Goal: Check status: Check status

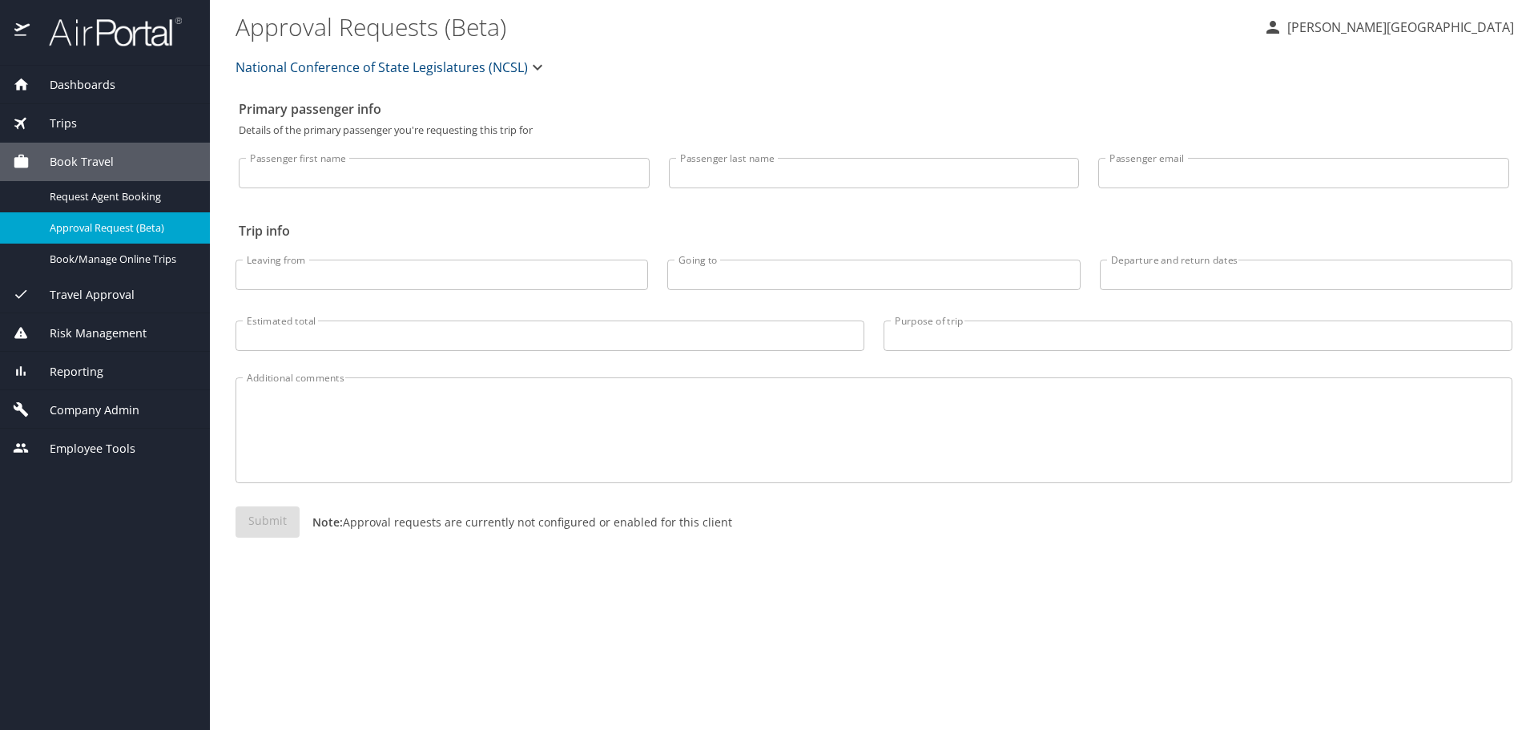
click at [361, 180] on input "Passenger first name" at bounding box center [444, 173] width 411 height 30
type input "ericka"
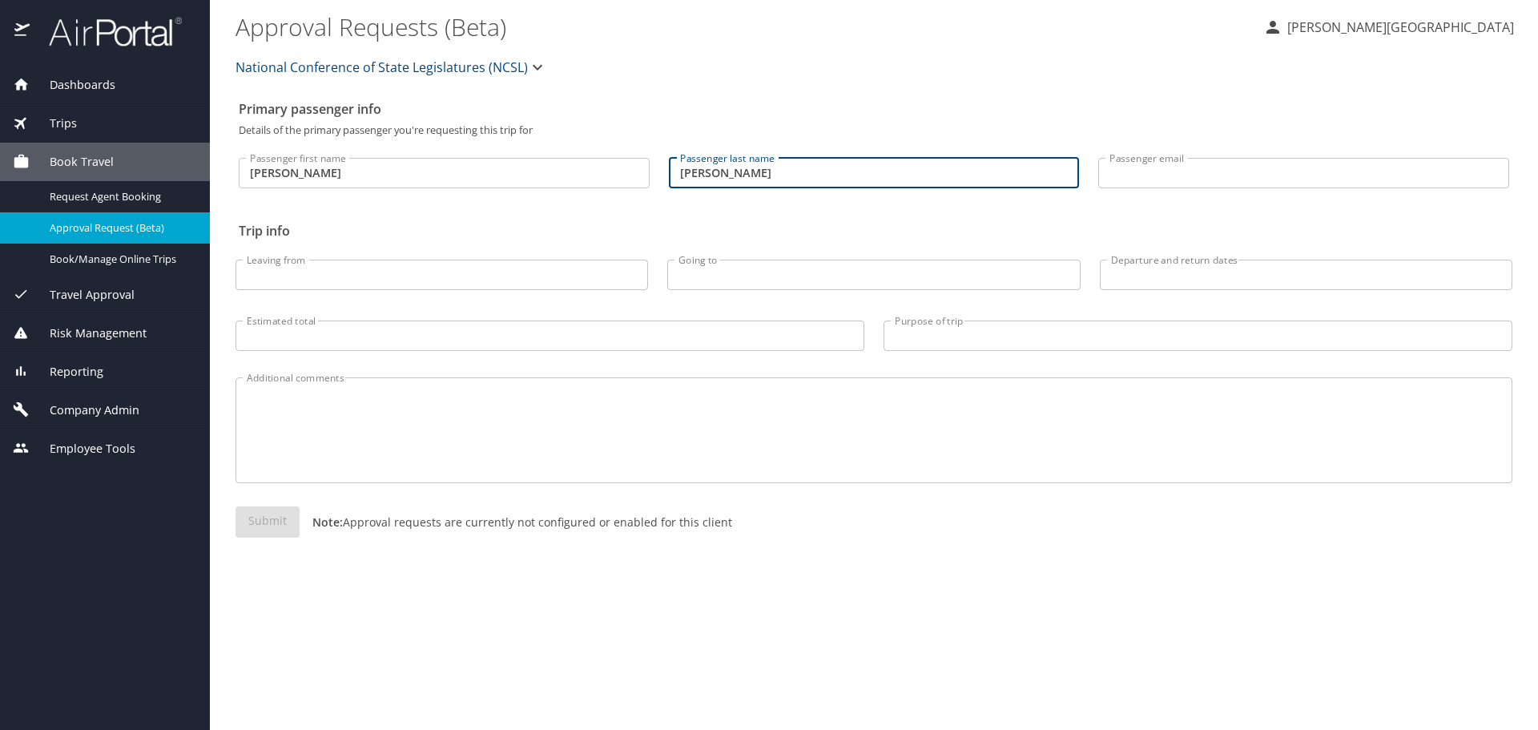
type input "[PERSON_NAME]"
click at [108, 86] on span "Dashboards" at bounding box center [73, 85] width 86 height 18
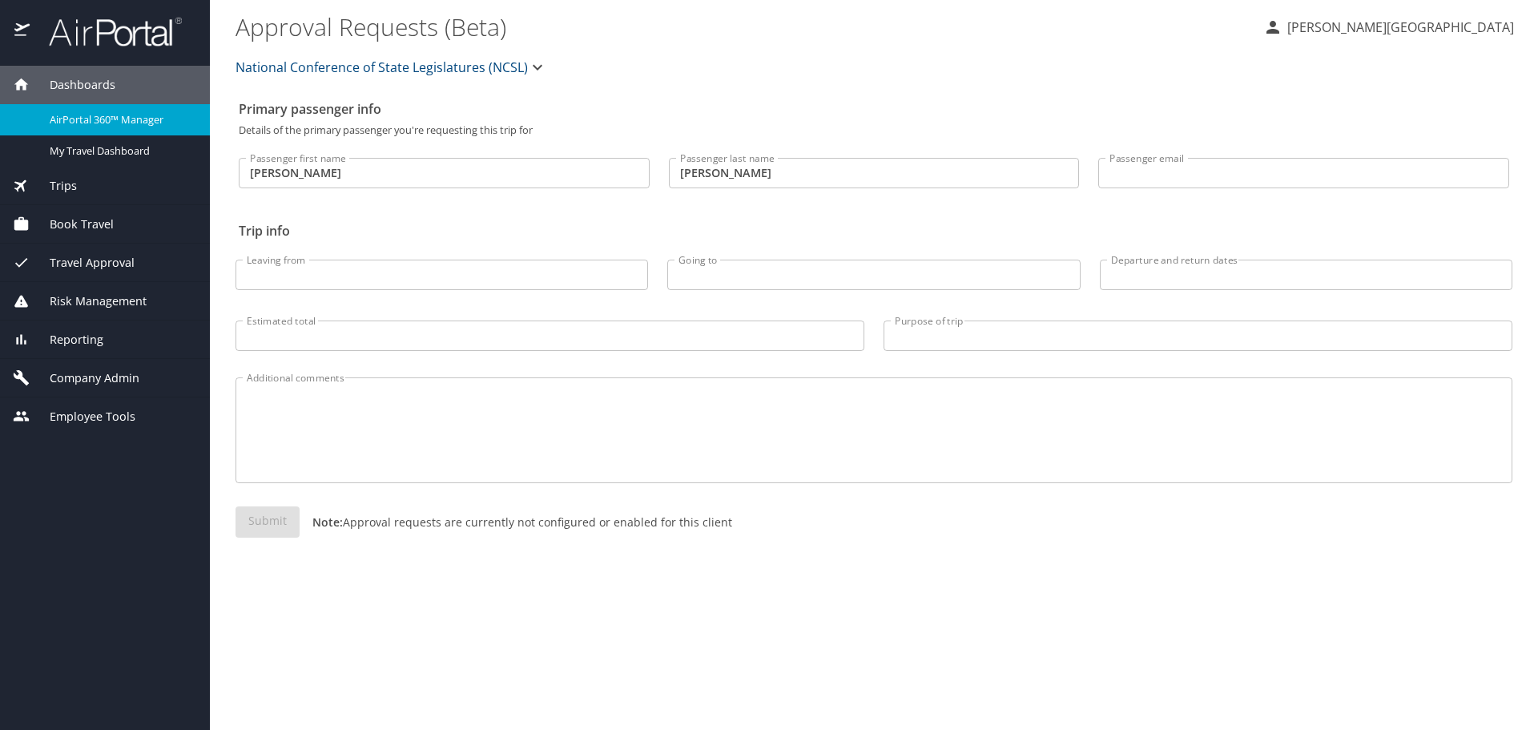
click at [111, 126] on span "AirPortal 360™ Manager" at bounding box center [120, 119] width 141 height 15
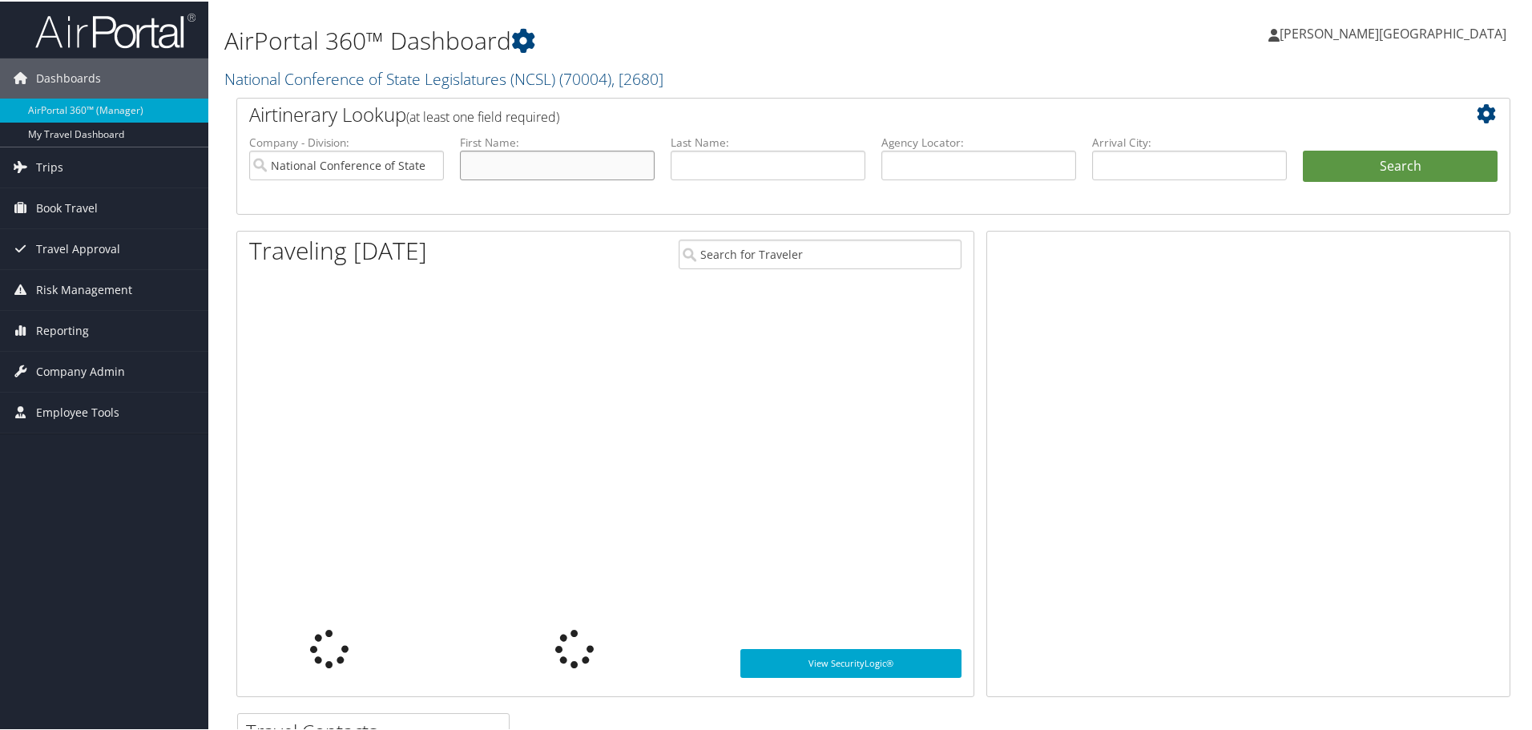
click at [543, 159] on input "text" at bounding box center [557, 164] width 195 height 30
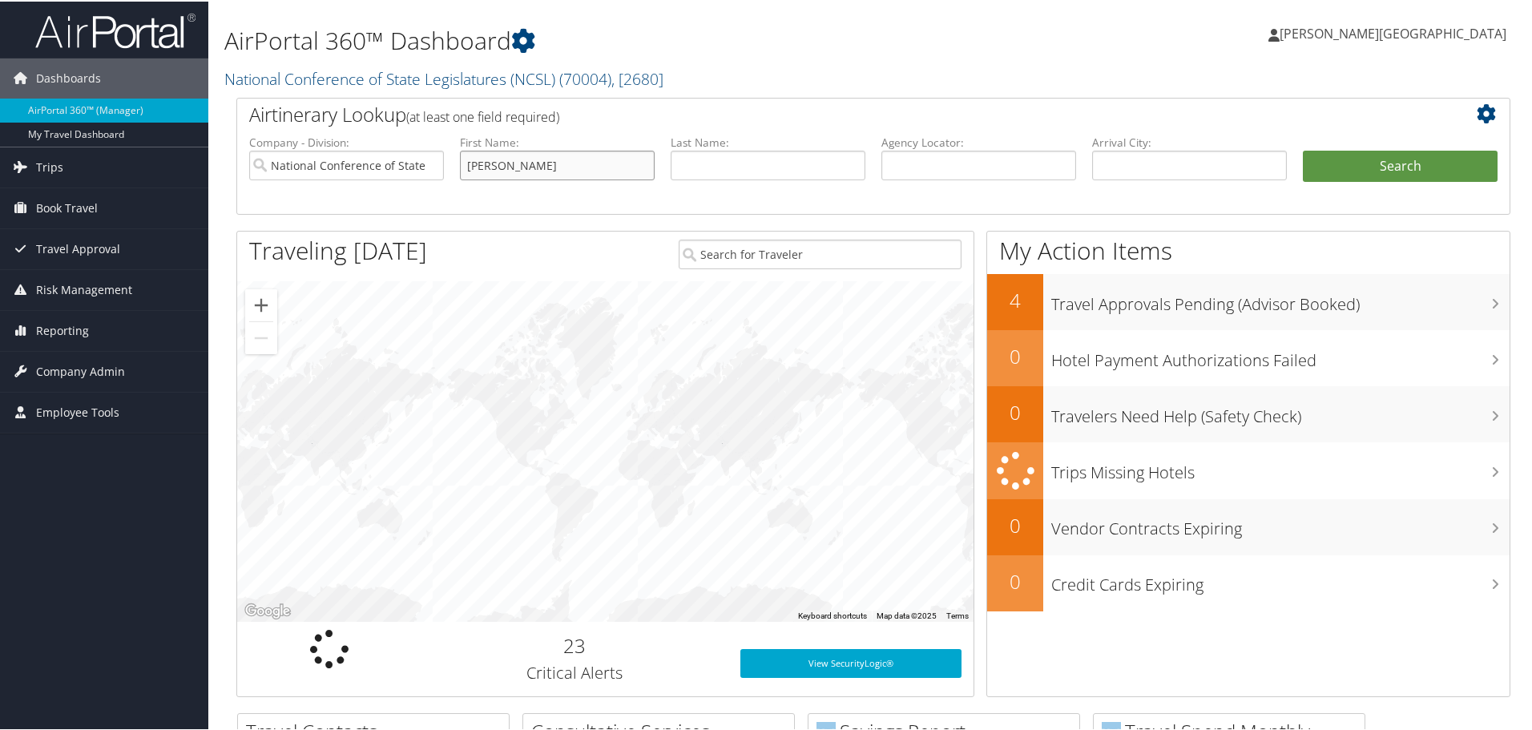
type input "erika"
type input "fricke"
click at [1303, 149] on button "Search" at bounding box center [1400, 165] width 195 height 32
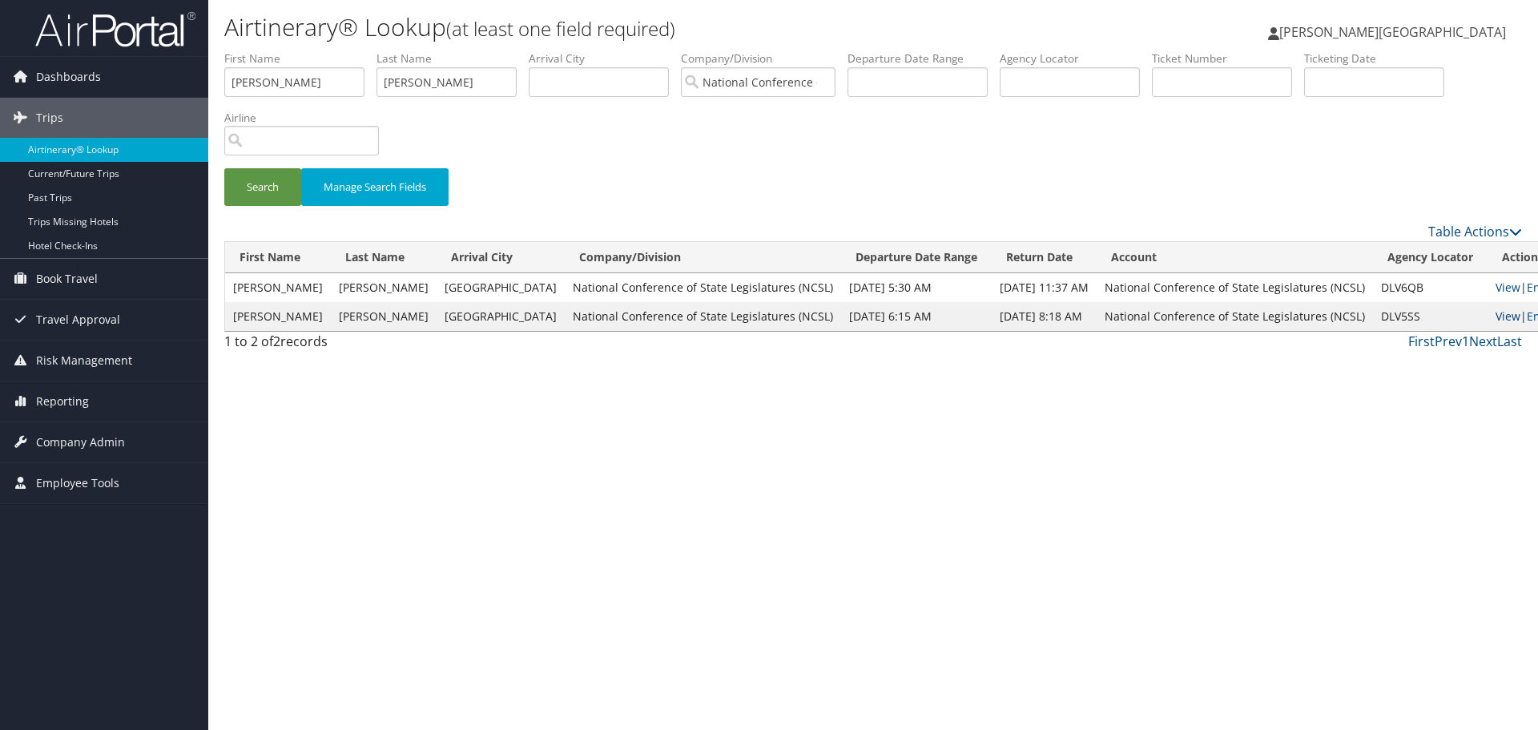
click at [1496, 312] on link "View" at bounding box center [1508, 315] width 25 height 15
click at [471, 281] on td "Hartford" at bounding box center [501, 287] width 128 height 29
click at [254, 284] on td "ERIKA LINN" at bounding box center [278, 287] width 106 height 29
click at [1496, 288] on link "View" at bounding box center [1508, 287] width 25 height 15
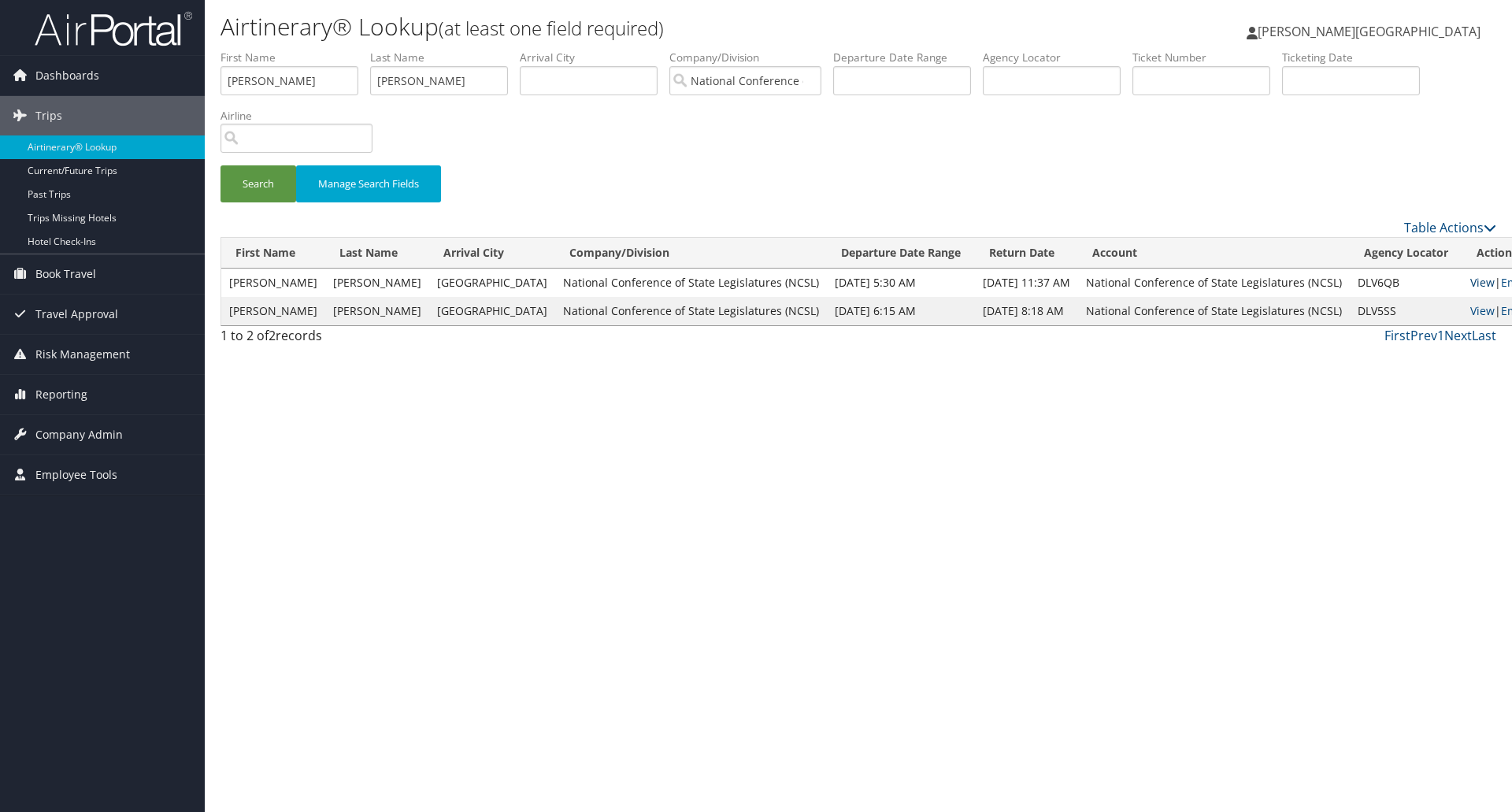
click at [1471, 280] on link "View" at bounding box center [1483, 282] width 25 height 15
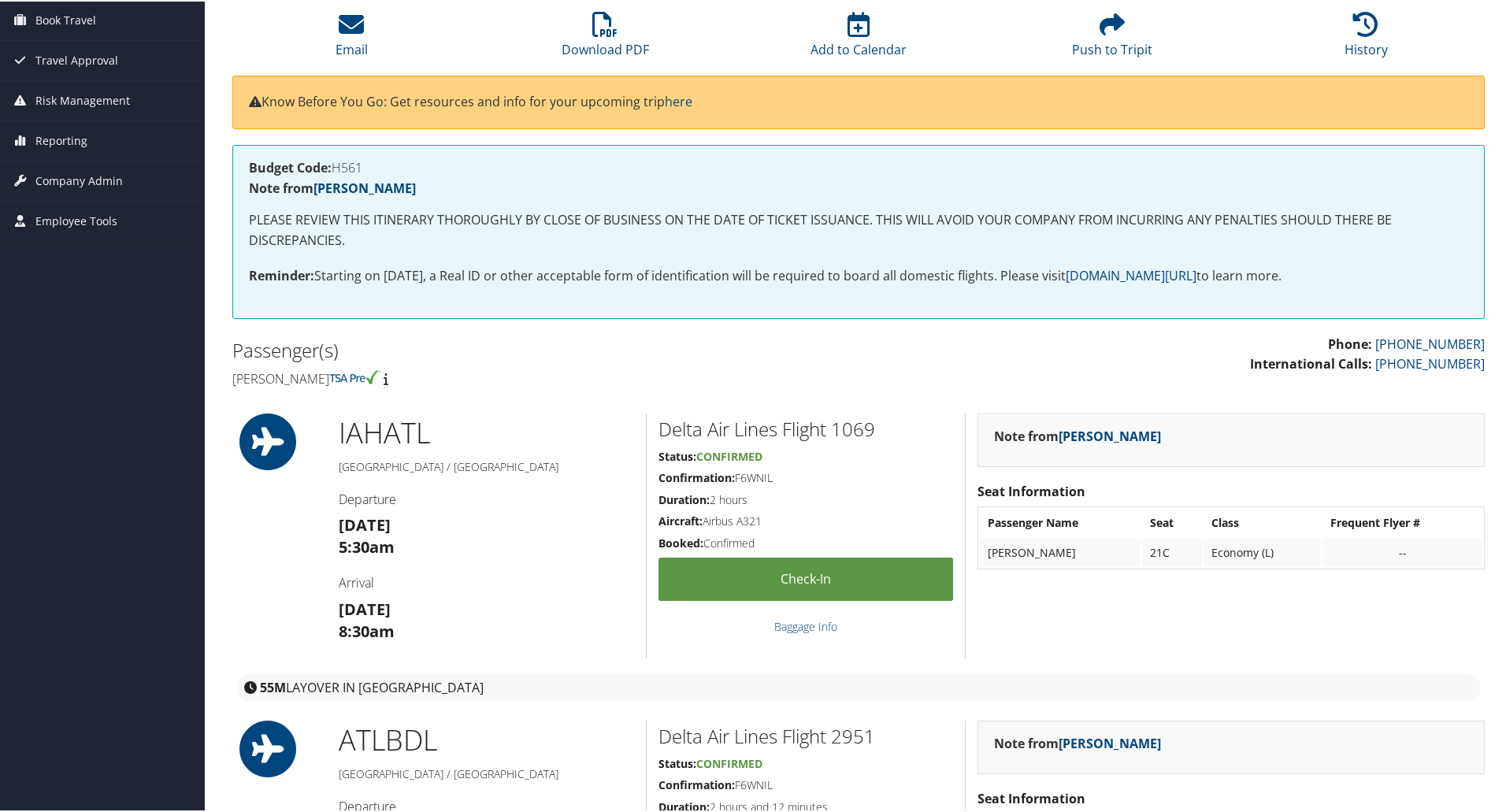
scroll to position [137, 0]
